Goal: Download file/media

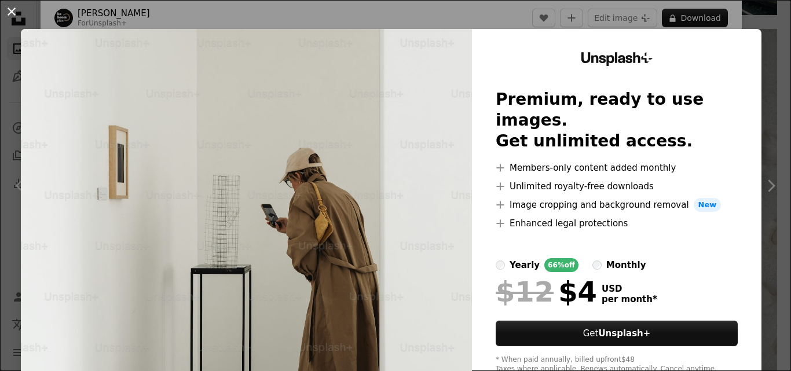
click at [10, 6] on button "An X shape" at bounding box center [12, 12] width 14 height 14
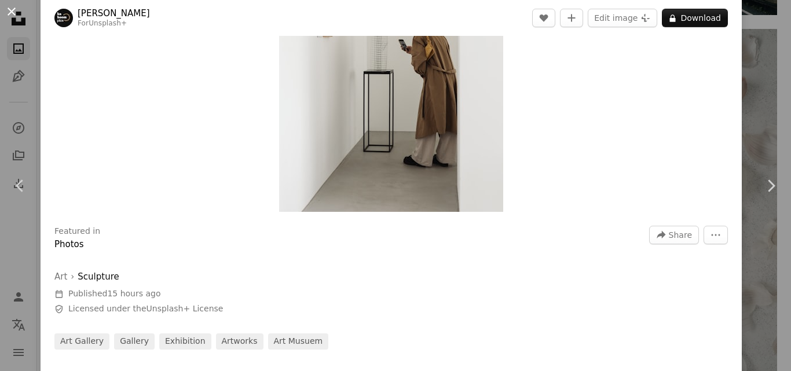
click at [13, 8] on button "An X shape" at bounding box center [12, 12] width 14 height 14
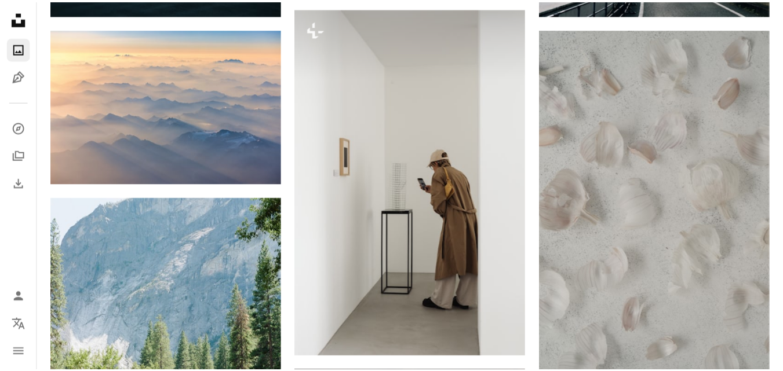
scroll to position [779, 0]
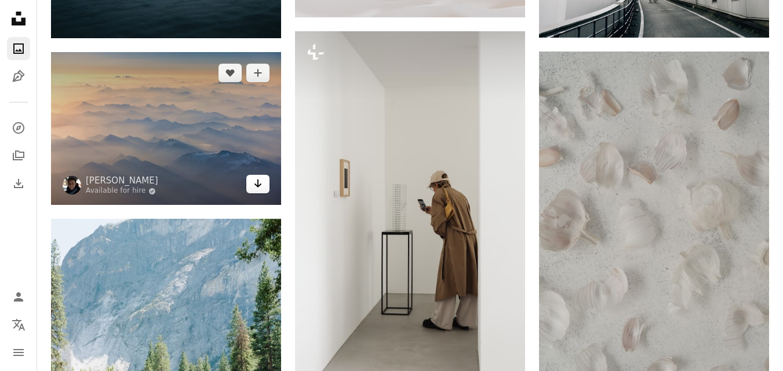
click at [262, 182] on link "Arrow pointing down" at bounding box center [257, 184] width 23 height 19
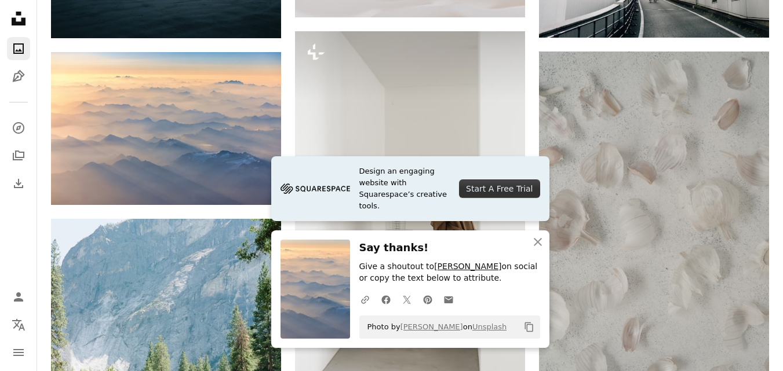
click at [449, 265] on link "[PERSON_NAME]" at bounding box center [467, 266] width 67 height 9
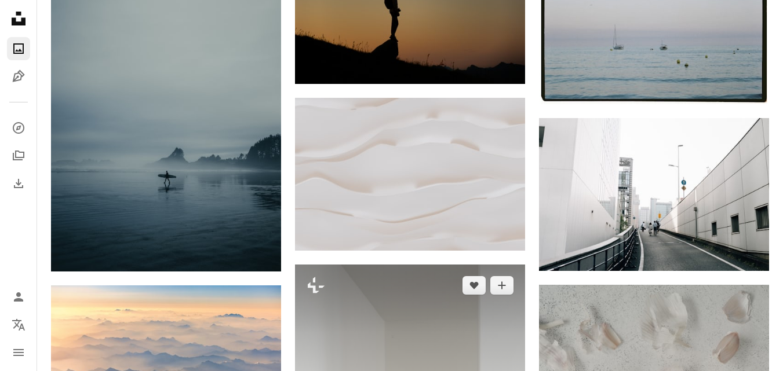
scroll to position [540, 0]
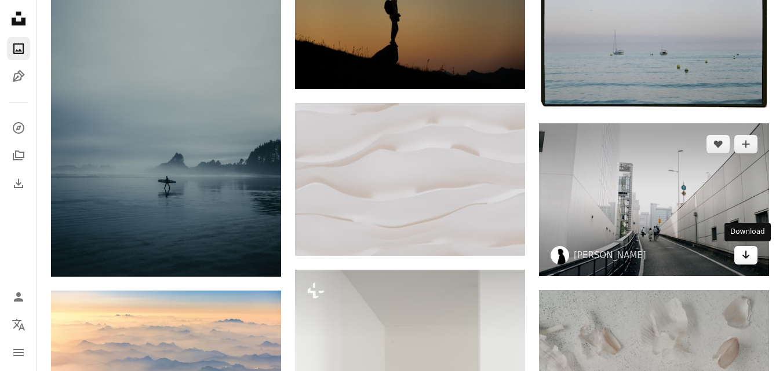
click at [748, 256] on icon "Download" at bounding box center [746, 255] width 8 height 8
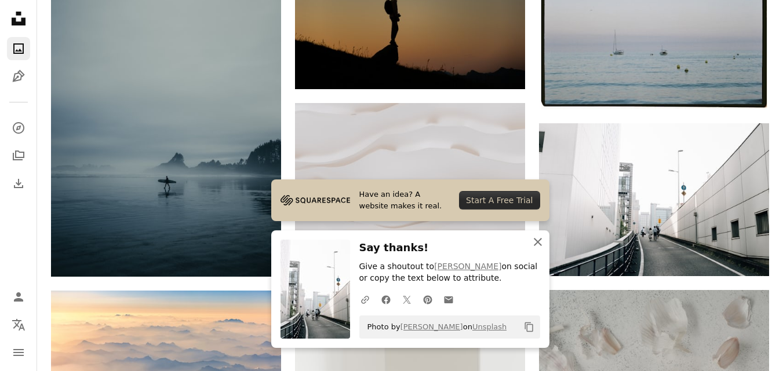
click at [534, 237] on icon "An X shape" at bounding box center [538, 242] width 14 height 14
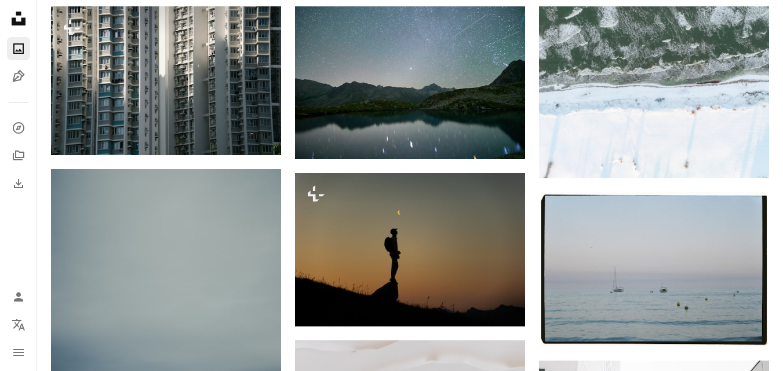
scroll to position [186, 0]
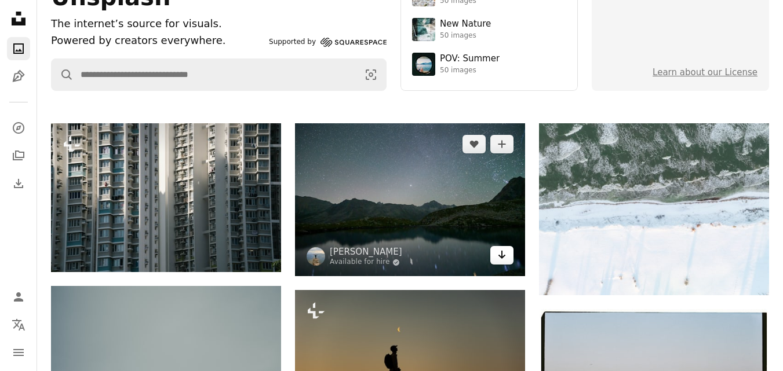
click at [504, 254] on icon "Arrow pointing down" at bounding box center [501, 255] width 9 height 14
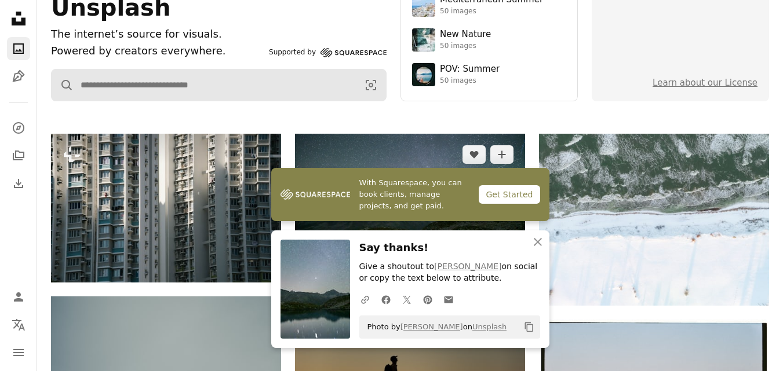
scroll to position [173, 0]
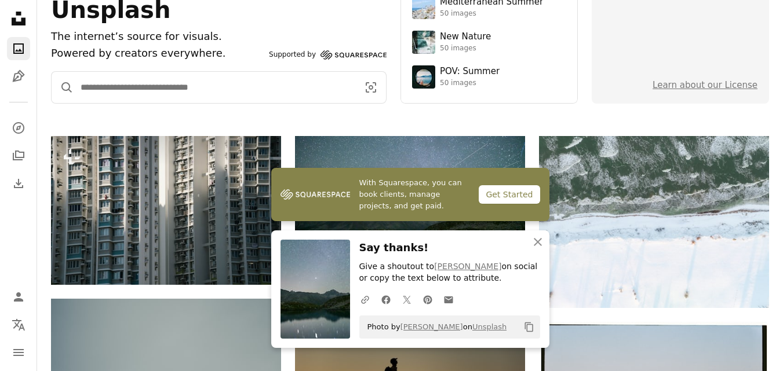
click at [254, 85] on input "Find visuals sitewide" at bounding box center [215, 87] width 282 height 31
click at [52, 72] on button "A magnifying glass" at bounding box center [63, 87] width 22 height 31
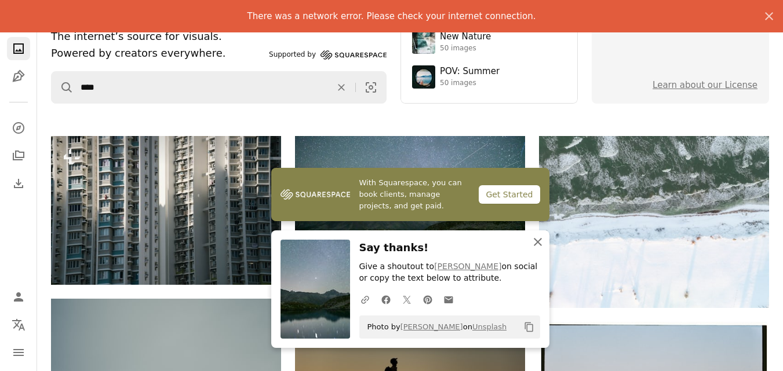
click at [534, 242] on icon "An X shape" at bounding box center [538, 242] width 14 height 14
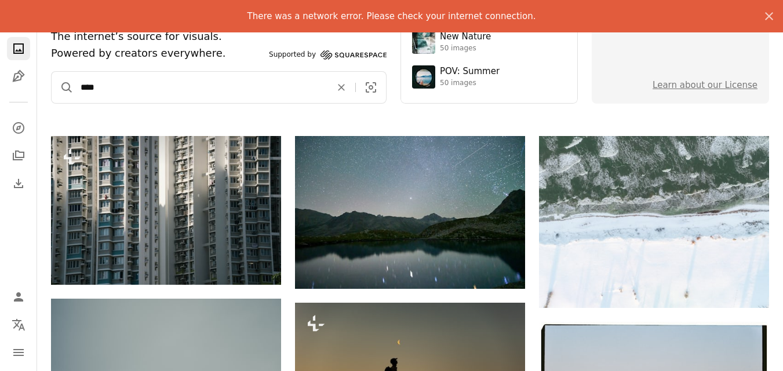
click at [299, 92] on input "****" at bounding box center [201, 87] width 254 height 31
type input "*"
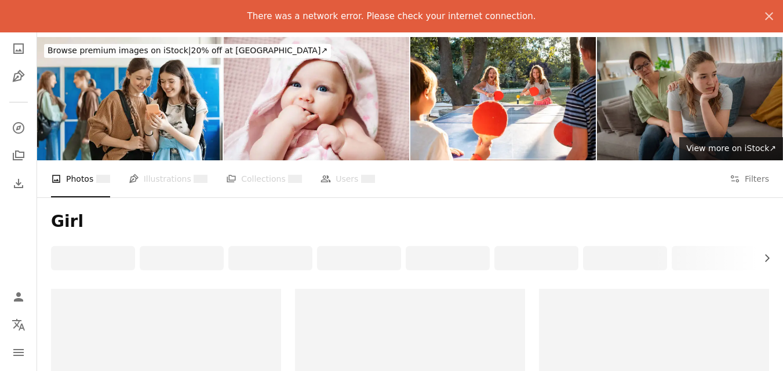
click at [631, 100] on img at bounding box center [689, 98] width 185 height 123
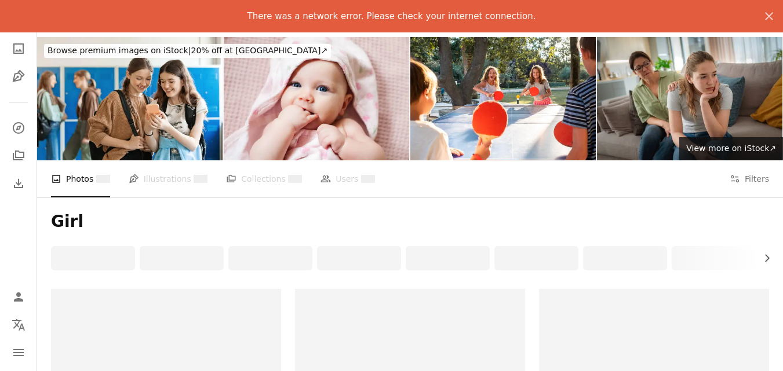
scroll to position [170, 0]
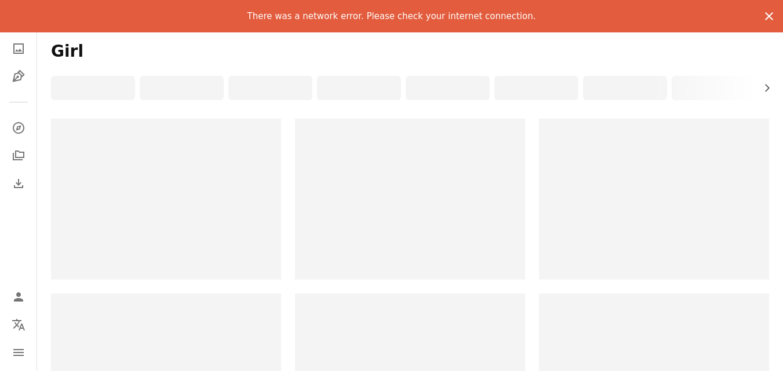
click at [771, 15] on icon "An X shape" at bounding box center [769, 16] width 14 height 14
